Goal: Find specific fact: Find specific fact

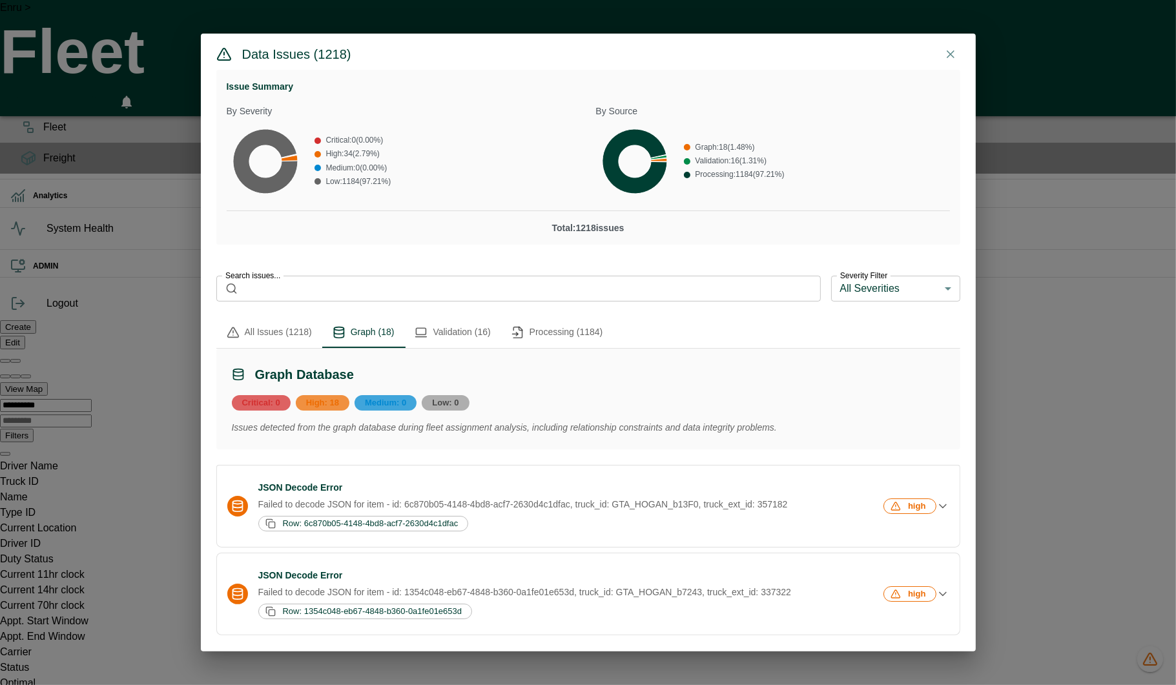
scroll to position [273, 0]
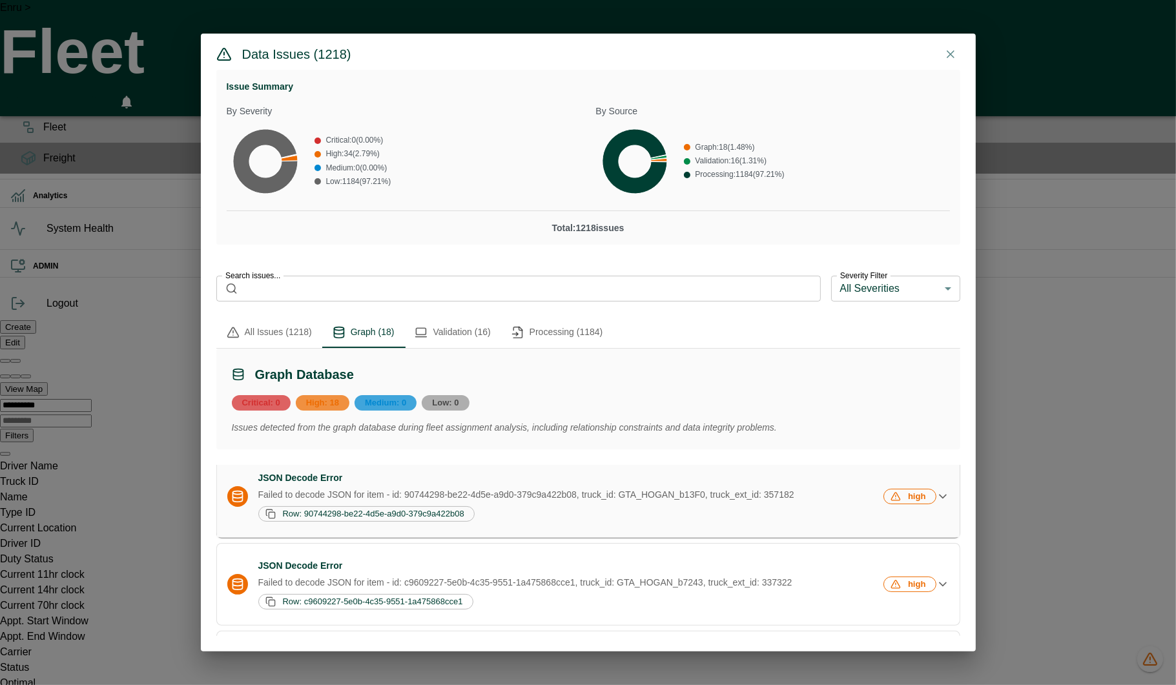
click at [479, 501] on p "Failed to decode JSON for item - id: 90744298-be22-4d5e-a9d0-379c9a422b08, truc…" at bounding box center [569, 494] width 623 height 13
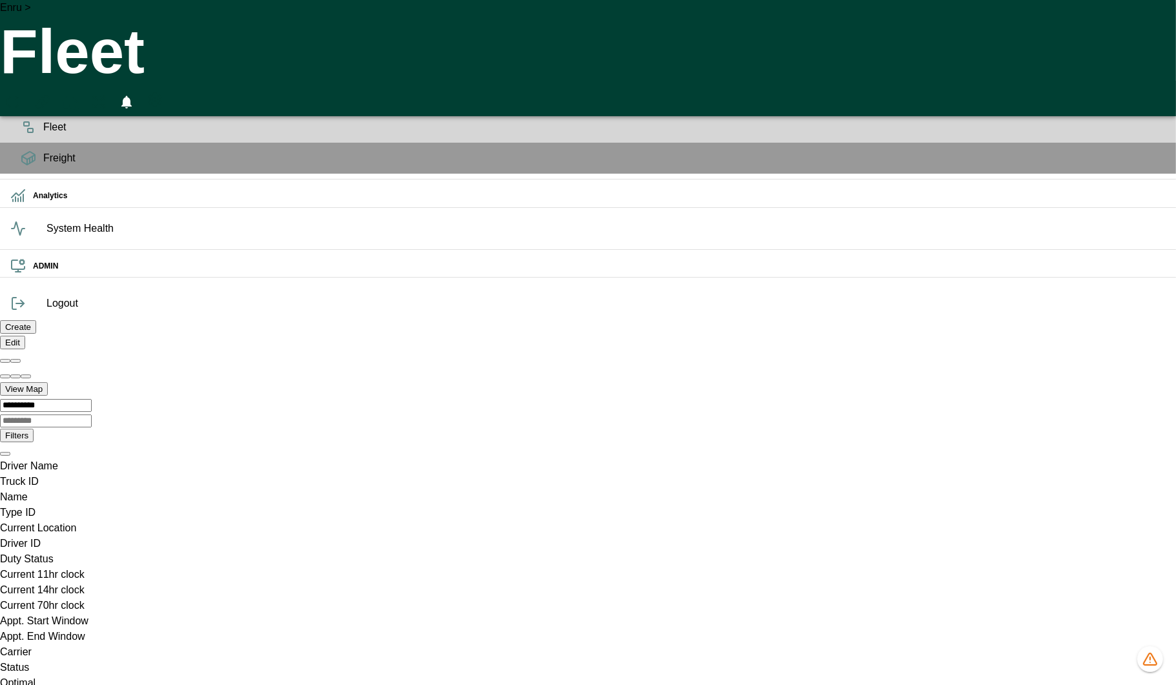
click at [1154, 664] on icon "1212 data issues" at bounding box center [1149, 659] width 15 height 15
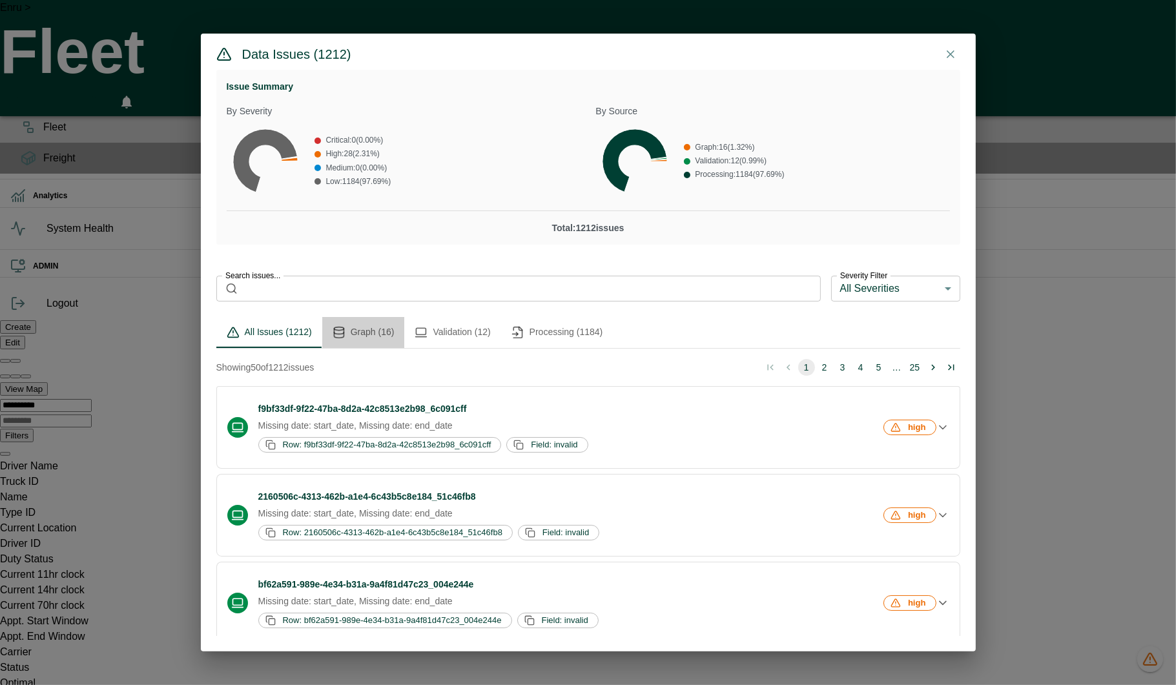
click at [371, 334] on button "Graph (16)" at bounding box center [363, 332] width 83 height 31
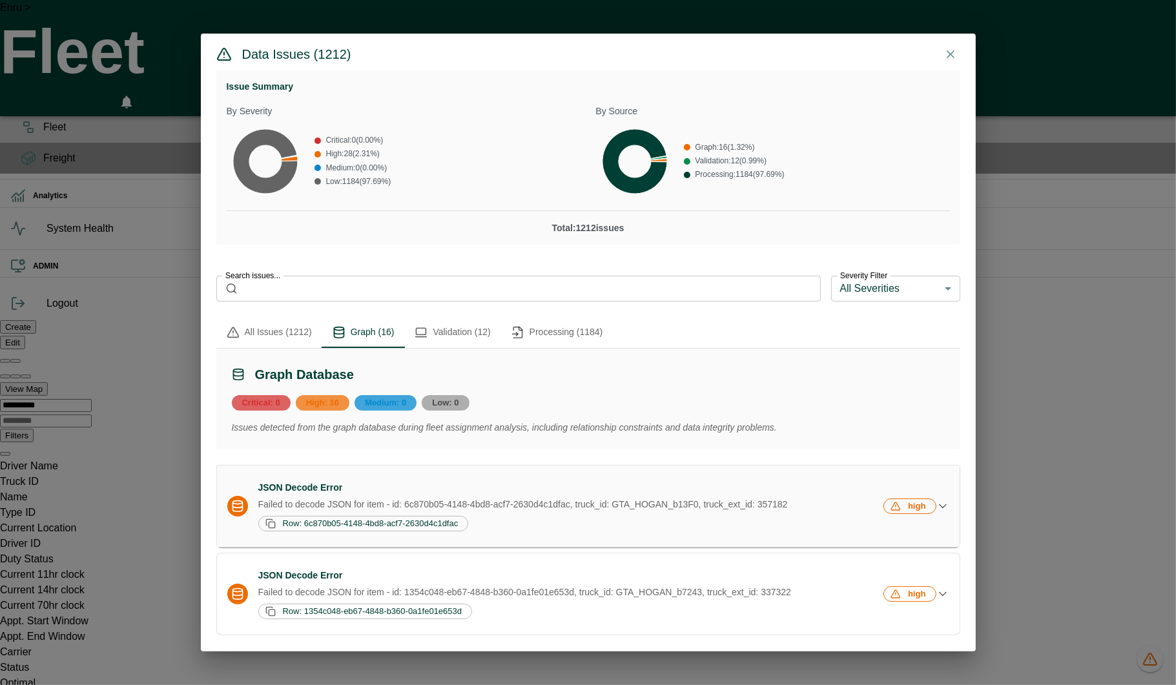
click at [518, 524] on div "Row: 6c870b05-4148-4bd8-acf7-2630d4c1dfac" at bounding box center [569, 523] width 623 height 15
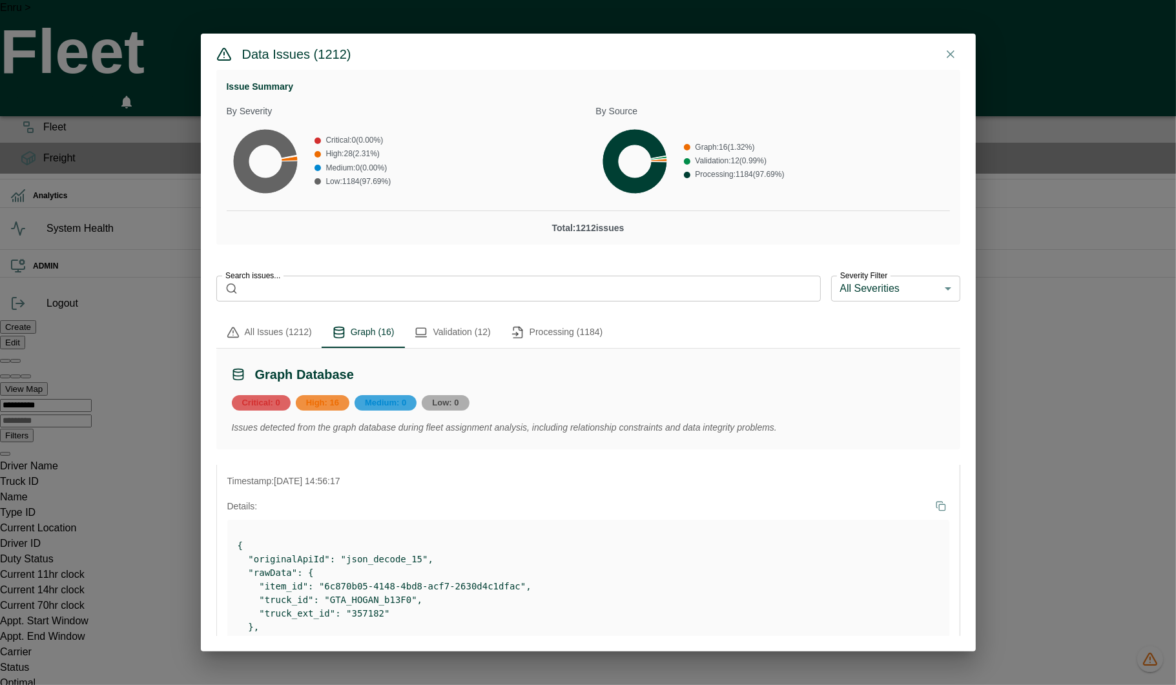
scroll to position [163, 0]
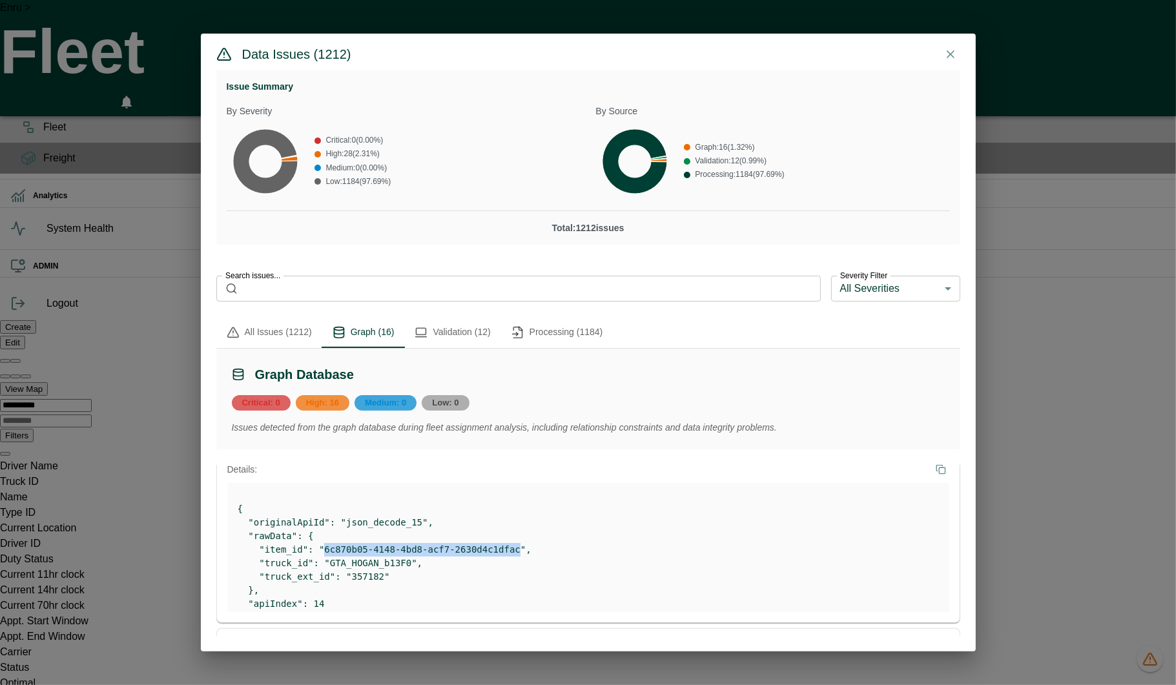
drag, startPoint x: 519, startPoint y: 553, endPoint x: 323, endPoint y: 551, distance: 195.7
click at [323, 551] on pre "{ "originalApiId": "json_decode_15", "rawData": { "item_id": "6c870b05-4148-4bd…" at bounding box center [588, 563] width 701 height 122
copy pre "6c870b05-4148-4bd8-acf7-2630d4c1dfac"
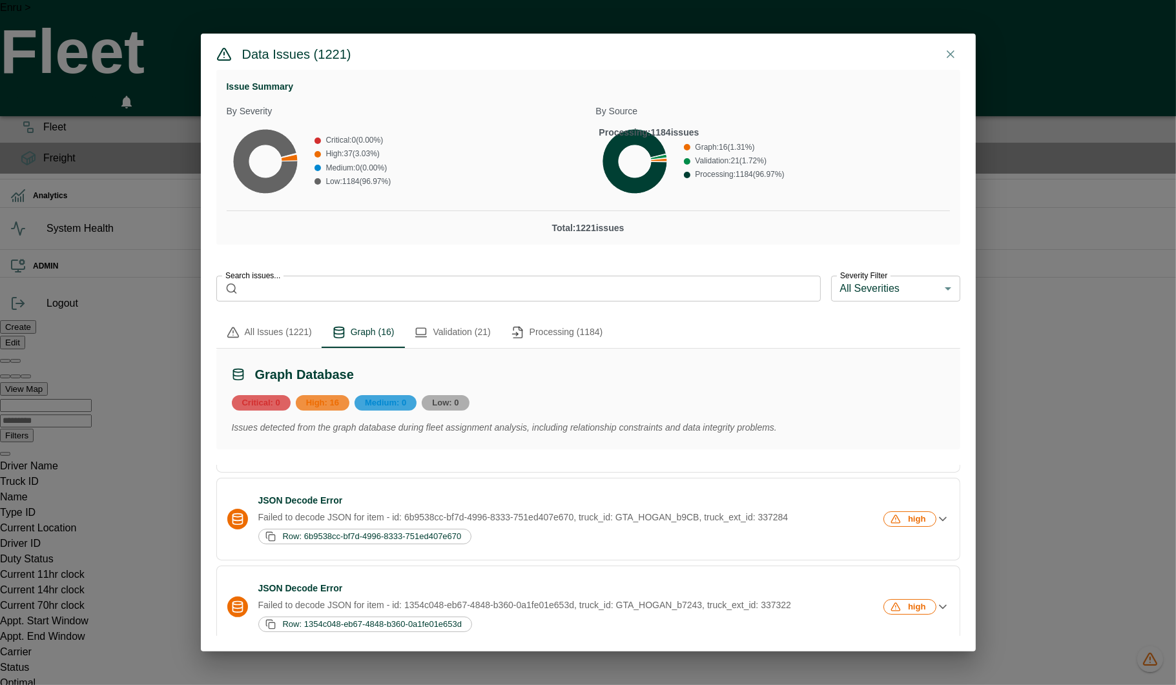
scroll to position [0, 633]
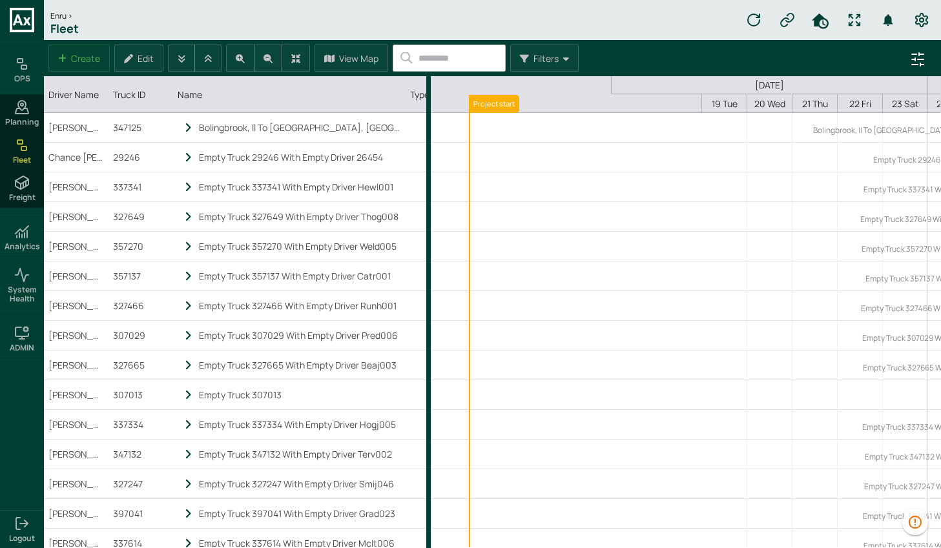
scroll to position [0, 307]
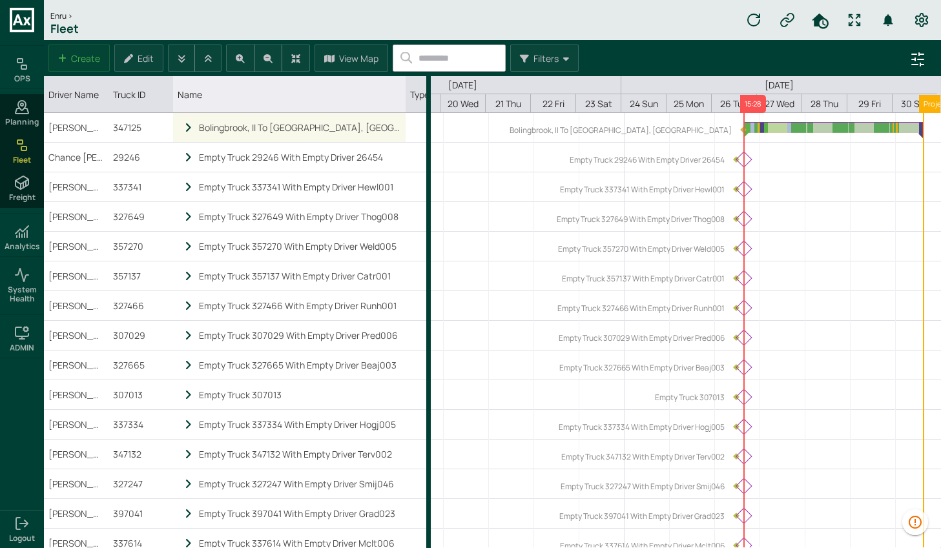
click at [194, 123] on div "Bolingbrook, Il To Petaluma, Ca" at bounding box center [289, 127] width 223 height 29
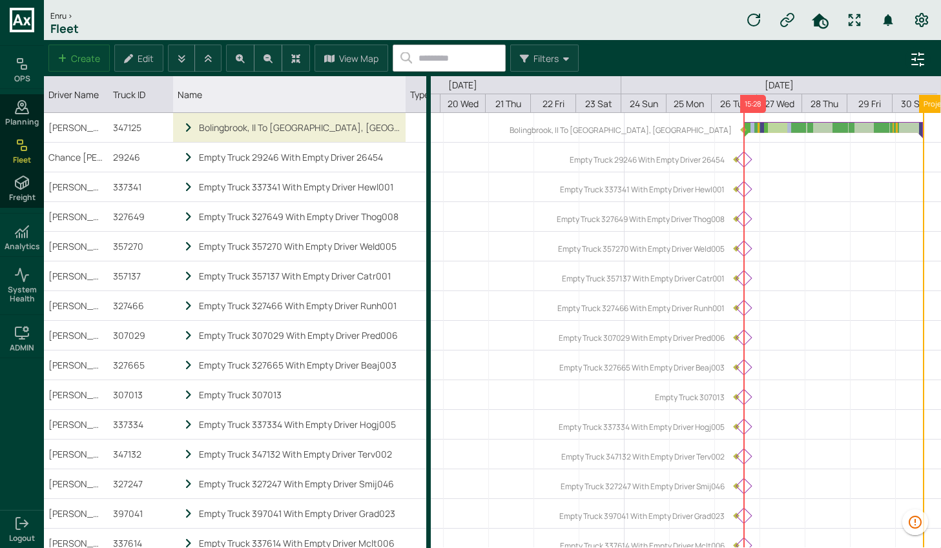
click at [181, 127] on div "Bolingbrook, Il To Petaluma, Ca" at bounding box center [289, 127] width 223 height 29
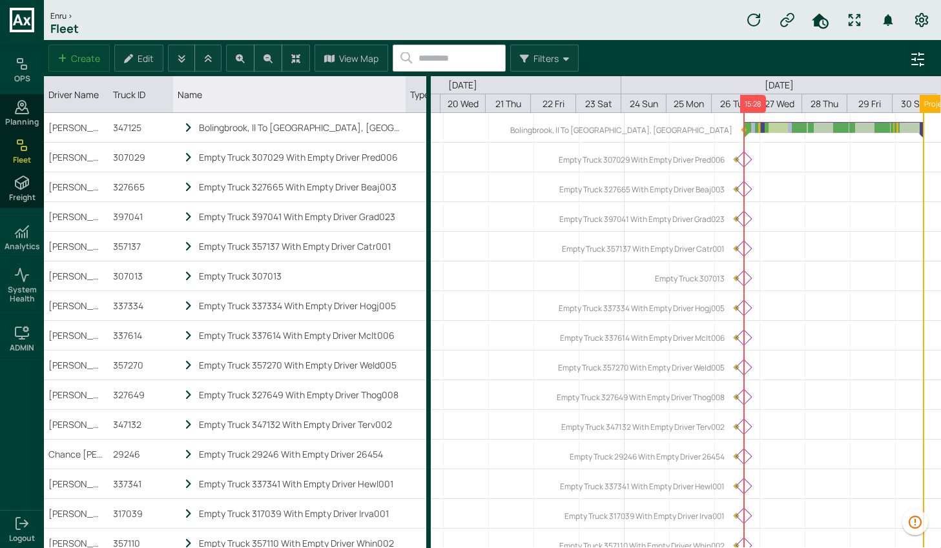
click at [189, 130] on icon "locked subgrid" at bounding box center [189, 128] width 12 height 11
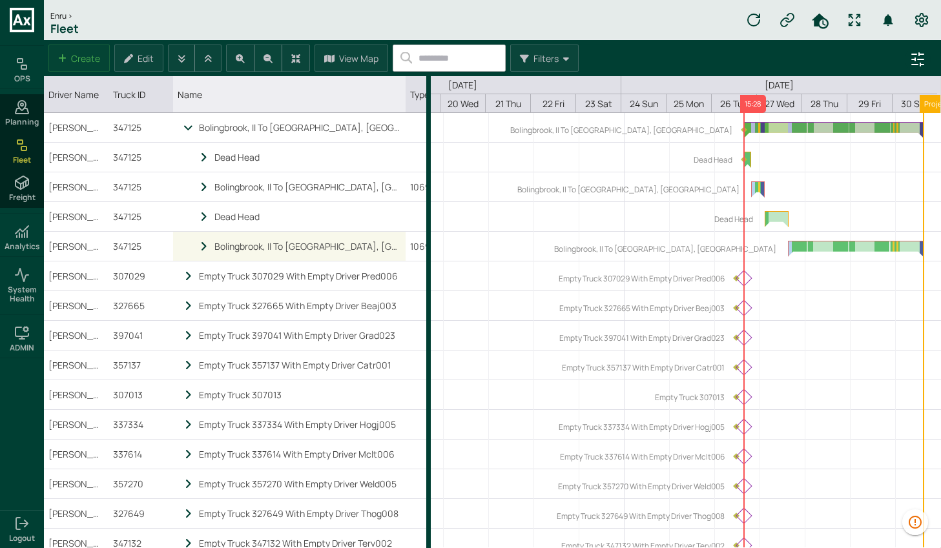
click at [203, 246] on icon "locked subgrid" at bounding box center [204, 246] width 12 height 11
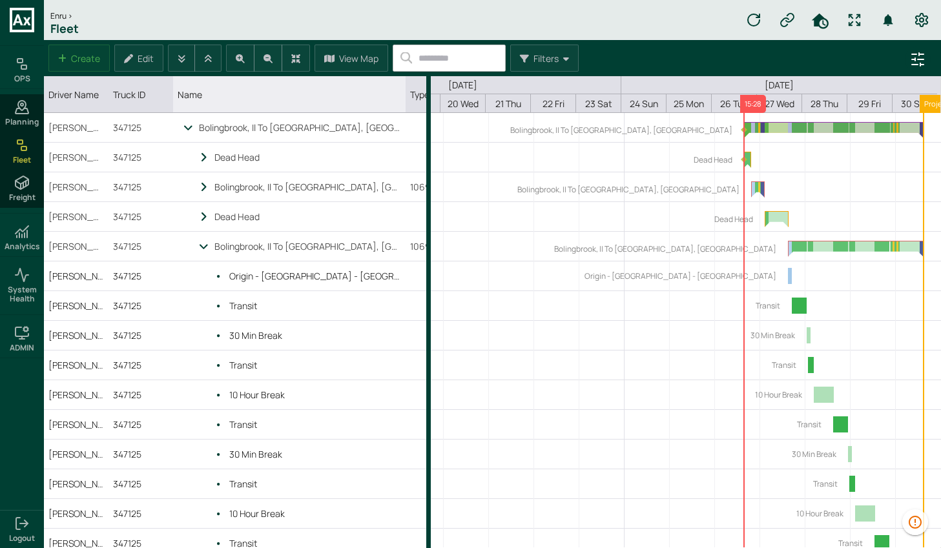
click at [203, 246] on icon "locked subgrid" at bounding box center [204, 246] width 12 height 11
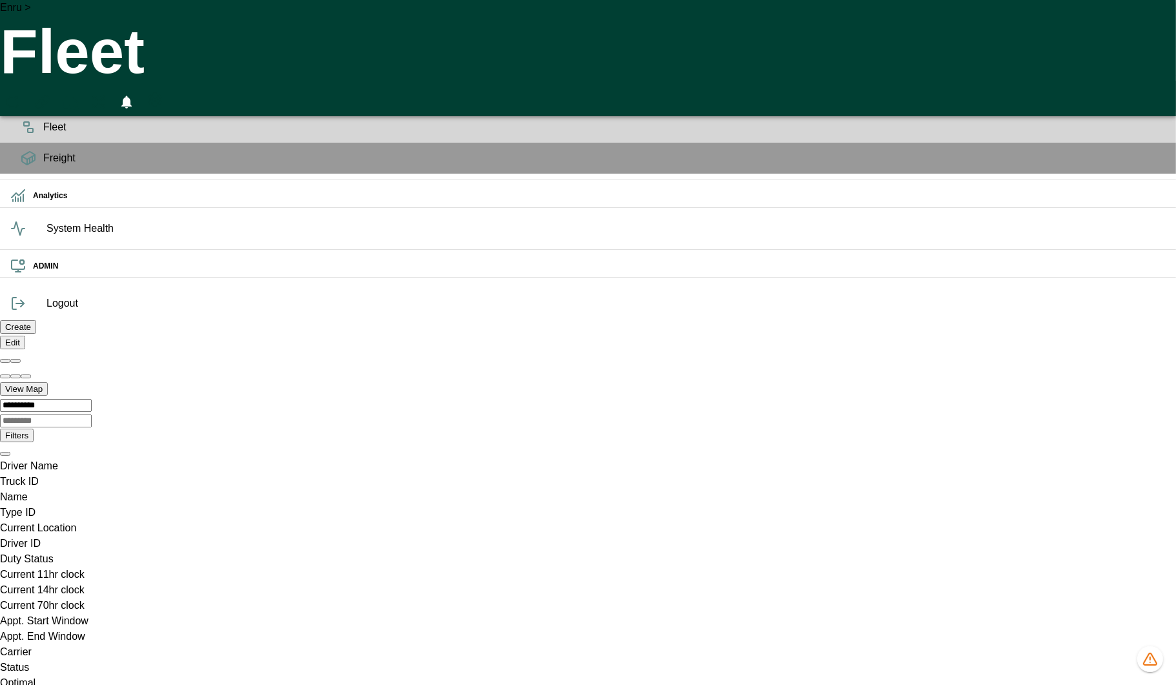
scroll to position [0, 35834]
click at [1155, 66] on line "advanced filters" at bounding box center [1155, 64] width 0 height 3
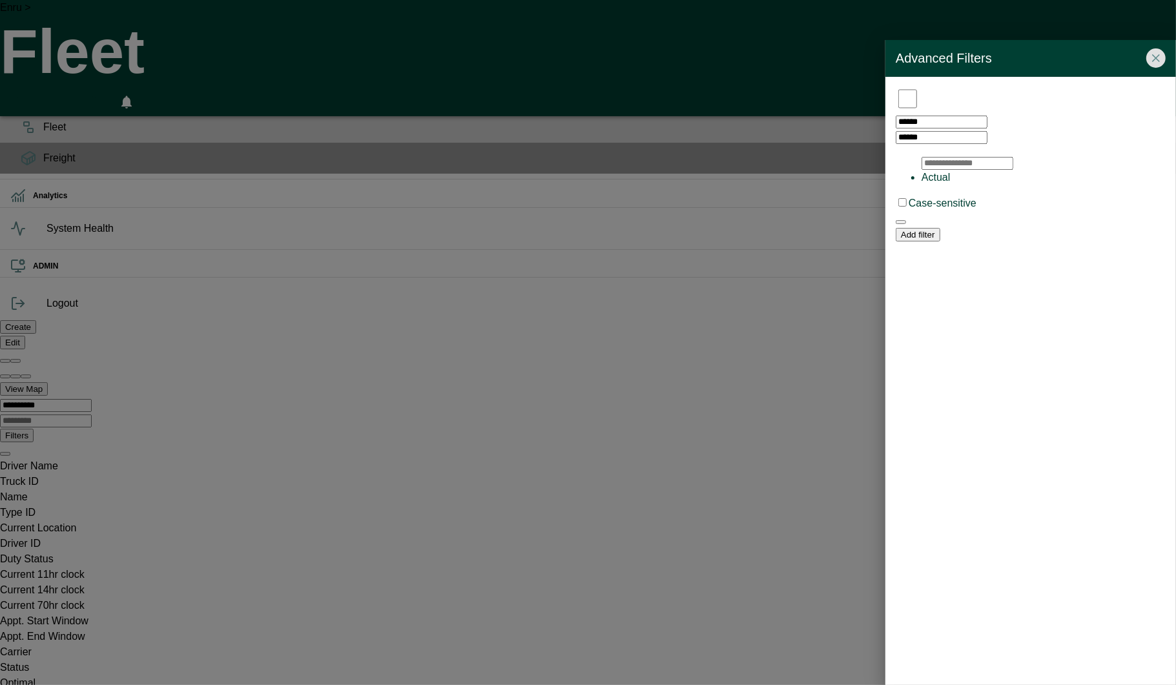
scroll to position [0, 25946]
click at [901, 222] on icon "button" at bounding box center [901, 222] width 0 height 0
click at [1155, 63] on icon "Close" at bounding box center [1155, 58] width 13 height 13
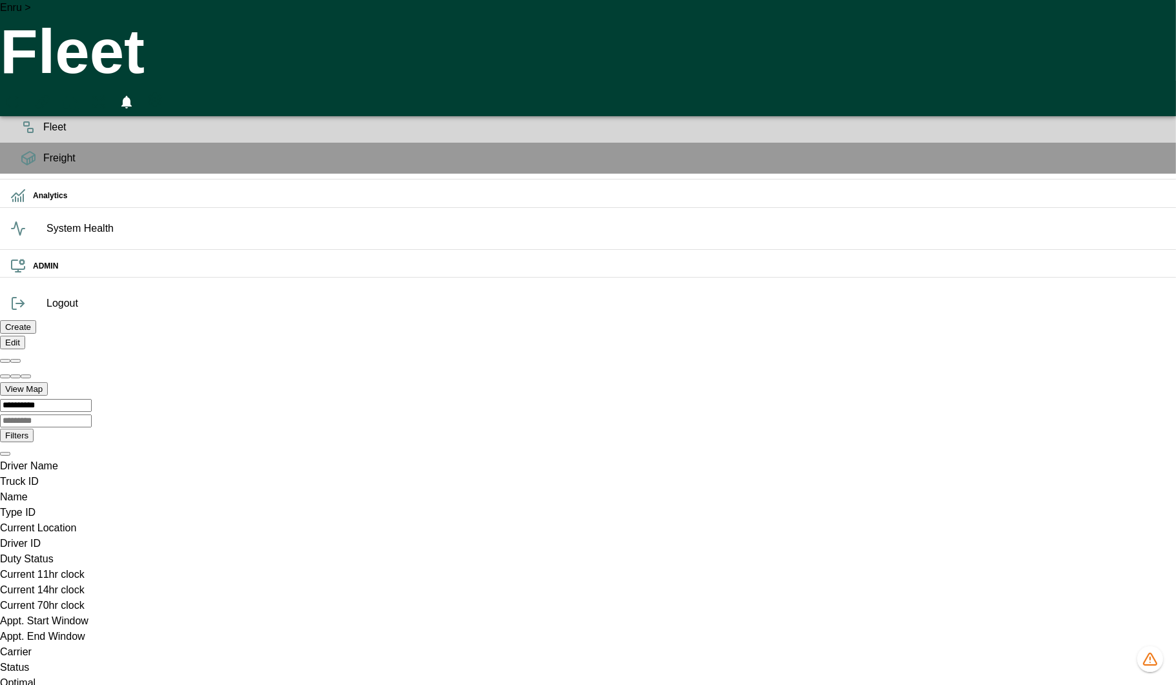
scroll to position [142, 0]
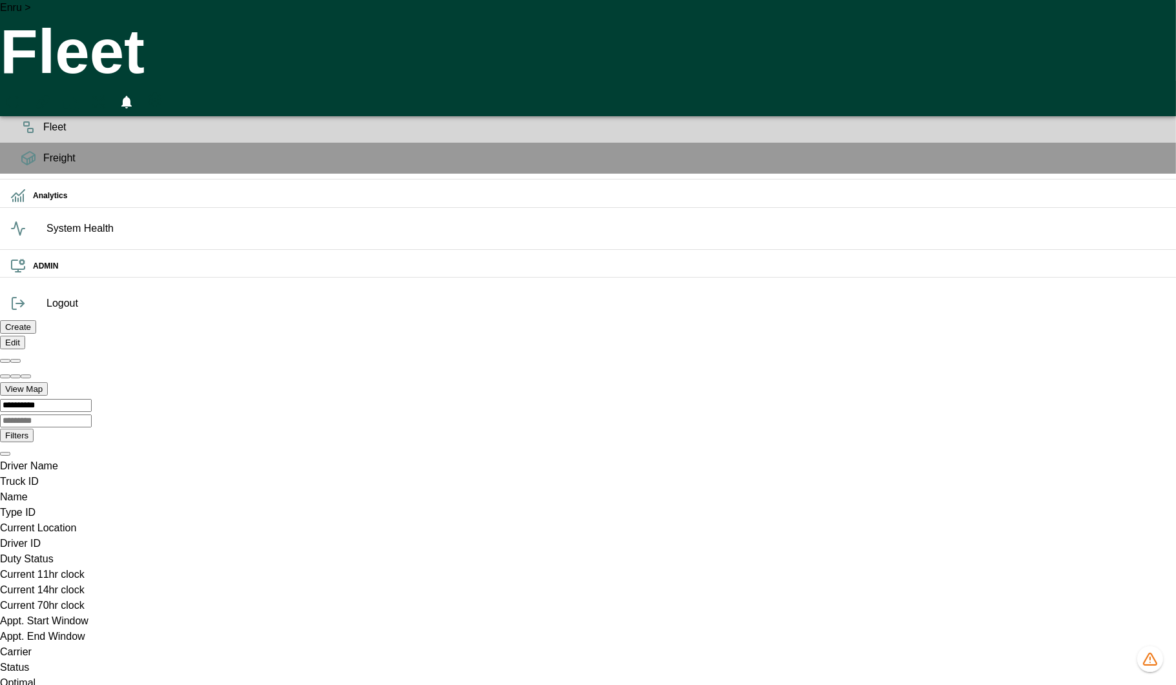
scroll to position [0, 0]
click at [693, 15] on div "Enru > Fleet 0" at bounding box center [588, 58] width 1176 height 116
drag, startPoint x: 198, startPoint y: 98, endPoint x: 464, endPoint y: 119, distance: 266.8
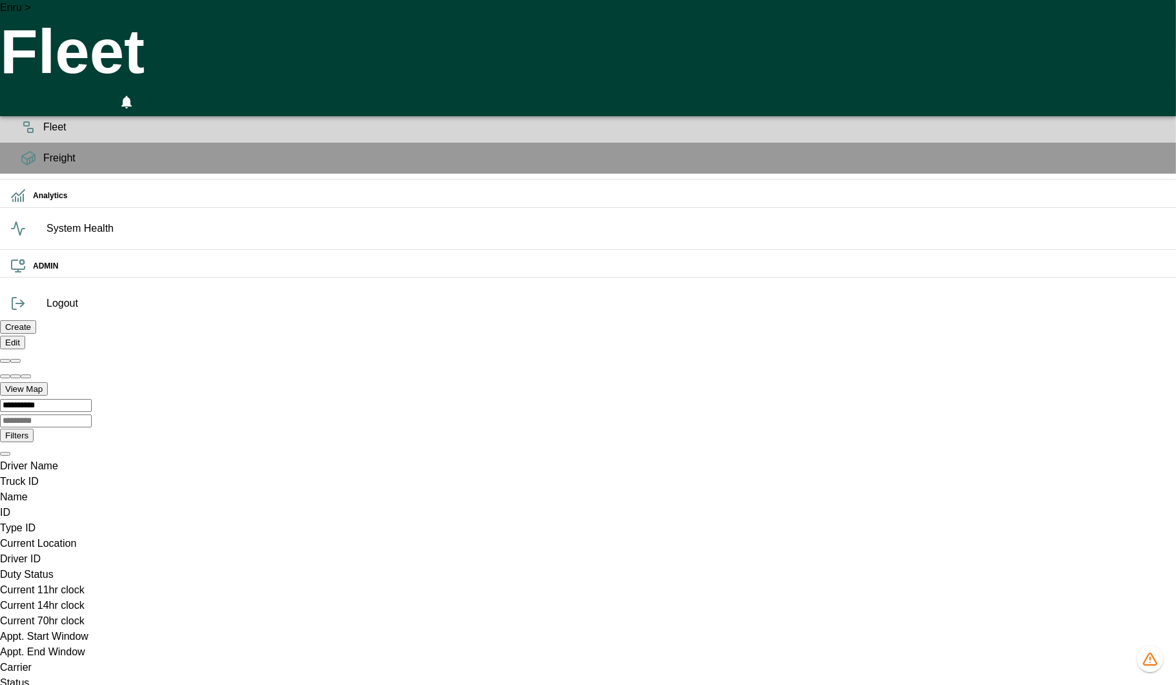
drag, startPoint x: 310, startPoint y: 278, endPoint x: 409, endPoint y: 278, distance: 98.8
copy div "5e8d1185-c362-4f46-8bdc-d892f915c5fc"
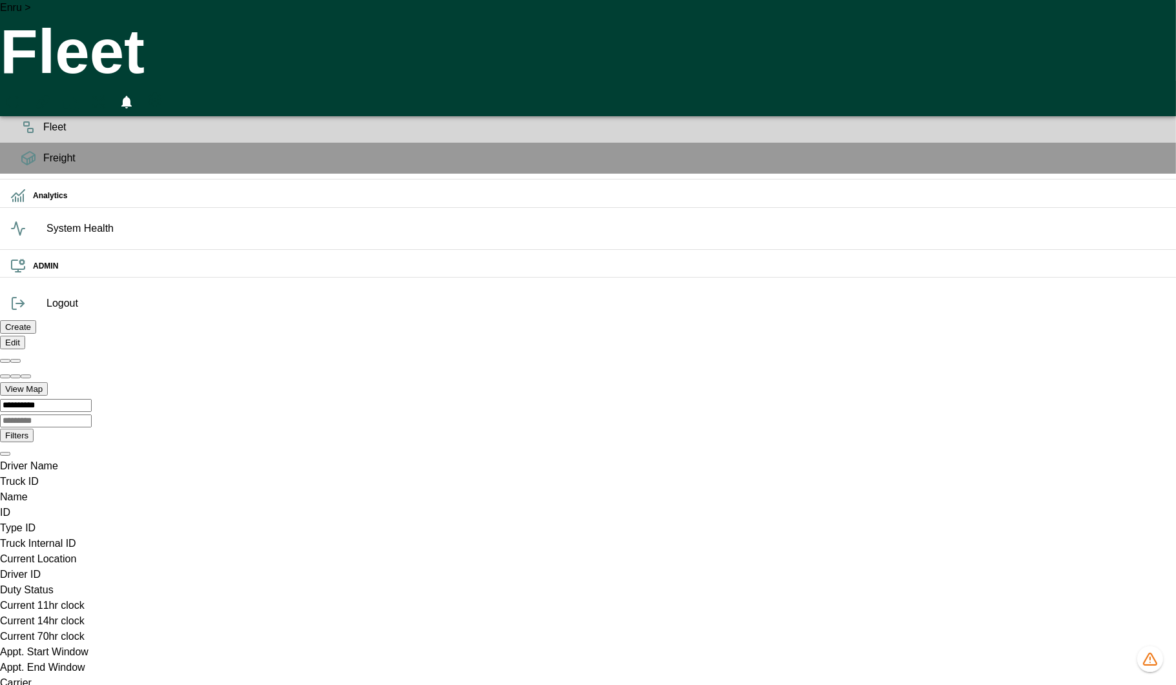
click at [726, 20] on div "Enru > Fleet 0" at bounding box center [588, 58] width 1176 height 116
drag, startPoint x: 190, startPoint y: 91, endPoint x: 285, endPoint y: 99, distance: 95.3
click at [285, 551] on div "Truck Internal ID column. SPACE for context menu, ENTER to sort" at bounding box center [588, 551] width 1176 height 0
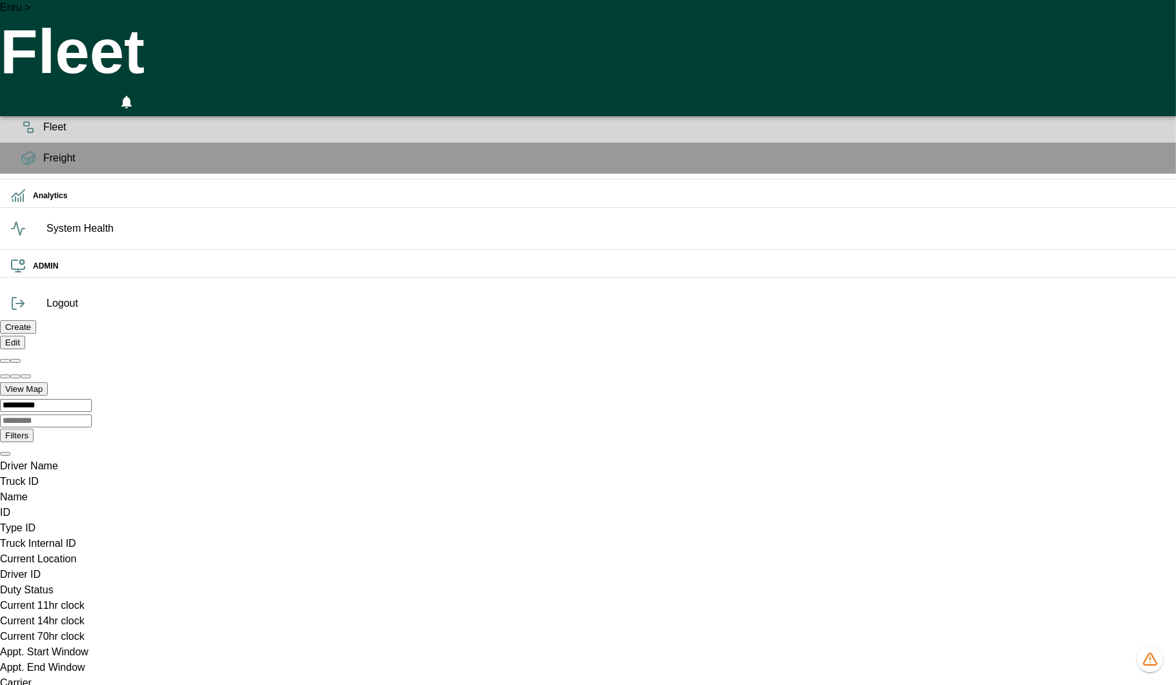
copy div "GTA_HOGAN_b11D4"
